Goal: Task Accomplishment & Management: Use online tool/utility

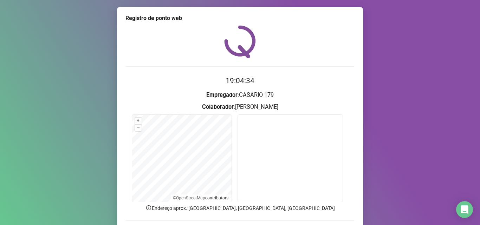
scroll to position [35, 0]
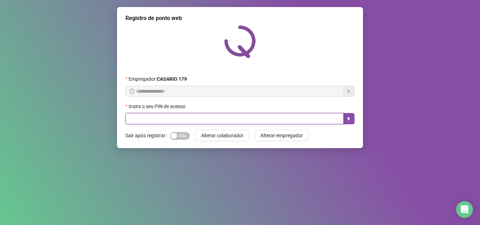
click at [180, 109] on div "Insira o seu PIN de acesso" at bounding box center [239, 114] width 229 height 22
type input "*****"
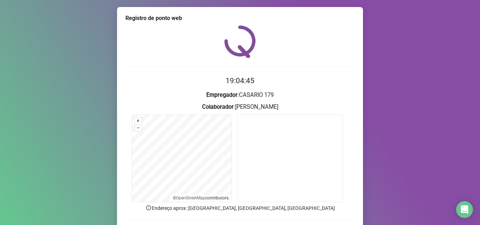
scroll to position [35, 0]
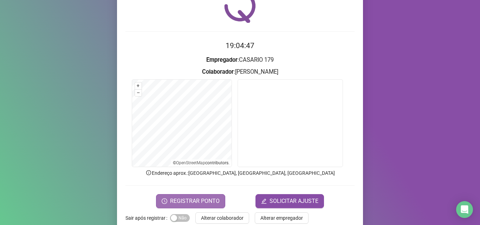
click at [181, 204] on span "REGISTRAR PONTO" at bounding box center [195, 201] width 50 height 8
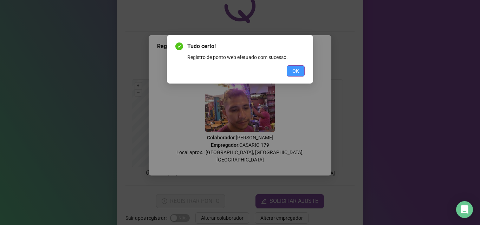
click at [293, 71] on span "OK" at bounding box center [295, 71] width 7 height 8
